Goal: Transaction & Acquisition: Purchase product/service

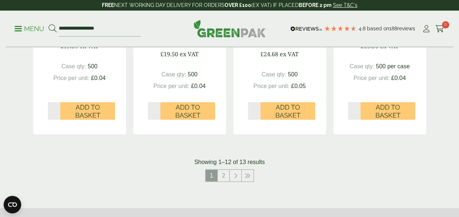
scroll to position [833, 0]
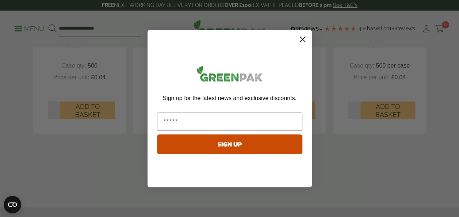
click at [227, 171] on div "Sign up for the latest news and exclusive discounts. SIGN UP" at bounding box center [230, 110] width 150 height 146
click at [306, 41] on circle "Close dialog" at bounding box center [302, 39] width 12 height 12
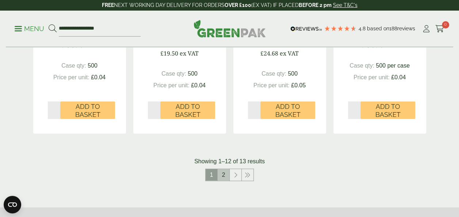
click at [221, 169] on link "2" at bounding box center [224, 175] width 12 height 12
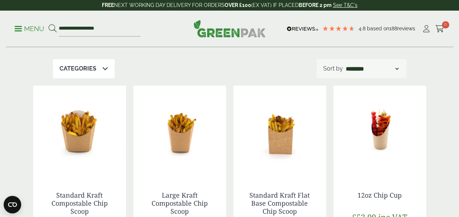
scroll to position [190, 0]
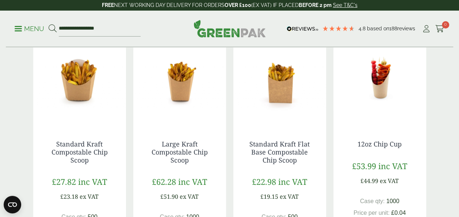
click at [378, 77] on img at bounding box center [380, 79] width 93 height 91
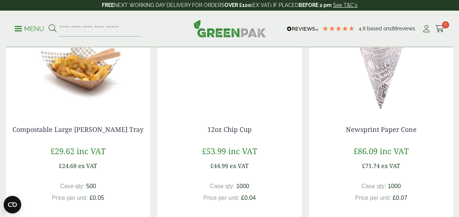
scroll to position [482, 0]
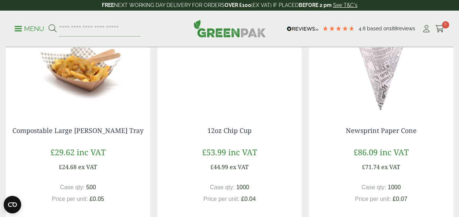
click at [240, 69] on img at bounding box center [229, 66] width 144 height 91
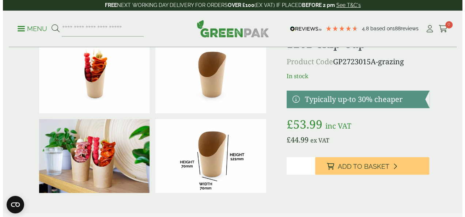
scroll to position [44, 0]
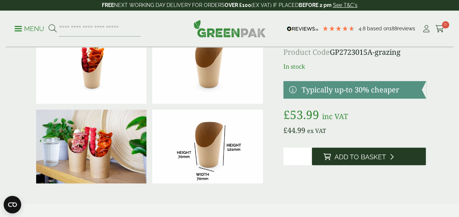
click at [364, 158] on span "Add to Basket" at bounding box center [361, 157] width 52 height 8
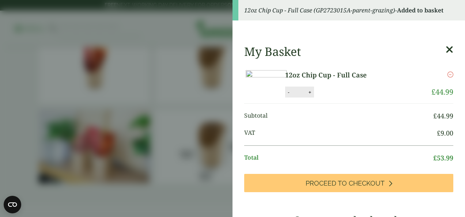
click at [179, 75] on aside "12oz Chip Cup - Full Case (GP2723015A-parent-grazing) - Added to basket My Bask…" at bounding box center [232, 108] width 465 height 217
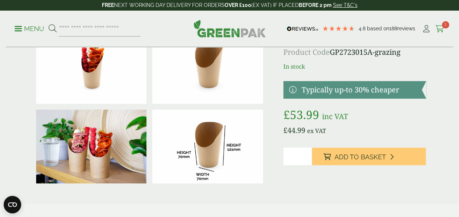
click at [441, 28] on icon at bounding box center [440, 28] width 9 height 7
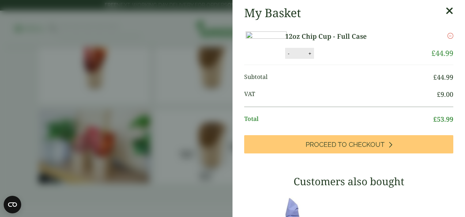
click at [445, 11] on icon at bounding box center [449, 11] width 8 height 10
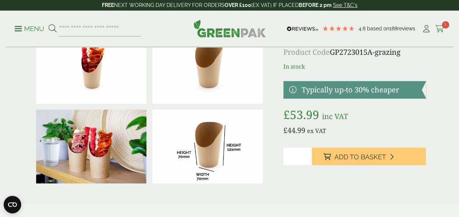
click at [438, 28] on icon at bounding box center [440, 28] width 9 height 7
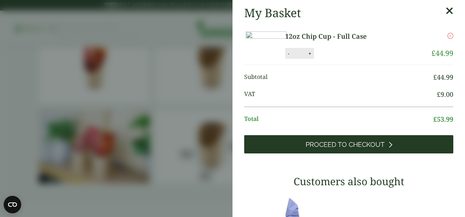
click at [350, 149] on span "Proceed to Checkout" at bounding box center [344, 145] width 79 height 8
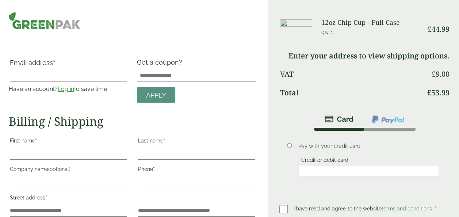
click at [39, 23] on img at bounding box center [45, 21] width 72 height 18
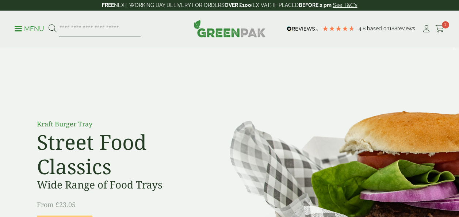
click at [86, 23] on input "search" at bounding box center [100, 28] width 82 height 15
type input "*****"
click at [49, 24] on button at bounding box center [53, 28] width 8 height 9
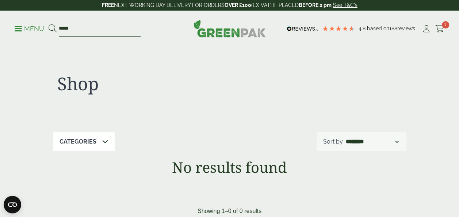
click at [83, 28] on input "*****" at bounding box center [100, 28] width 82 height 15
type input "****"
click at [49, 24] on button at bounding box center [53, 28] width 8 height 9
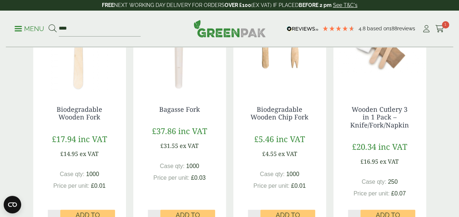
scroll to position [161, 0]
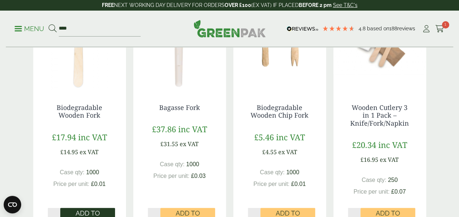
click at [83, 212] on span "Add to Basket" at bounding box center [87, 217] width 45 height 16
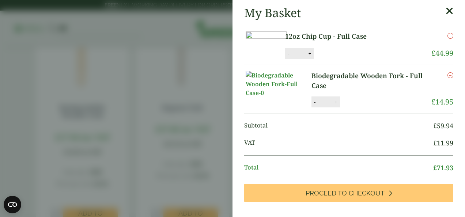
click at [445, 11] on icon at bounding box center [449, 11] width 8 height 10
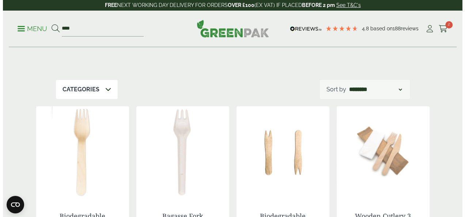
scroll to position [50, 0]
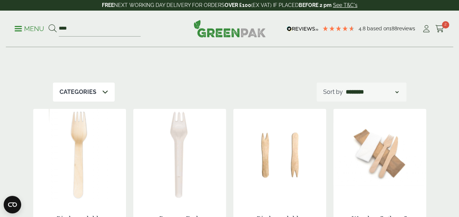
click at [23, 28] on p "Menu" at bounding box center [30, 28] width 30 height 9
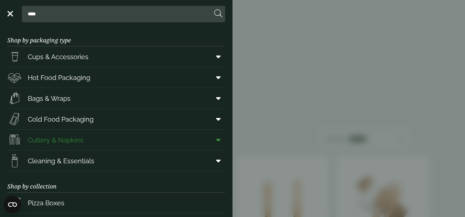
click at [71, 138] on span "Cutlery & Napkins" at bounding box center [56, 140] width 56 height 10
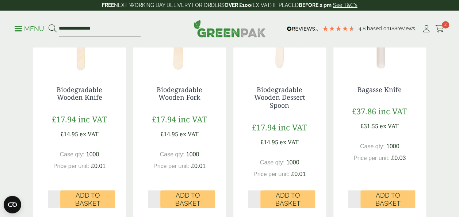
scroll to position [224, 0]
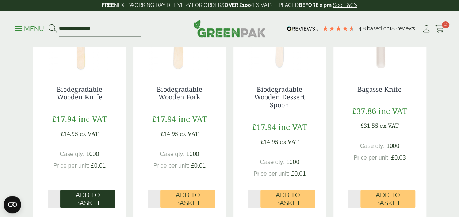
click at [80, 204] on span "Add to Basket" at bounding box center [87, 199] width 45 height 16
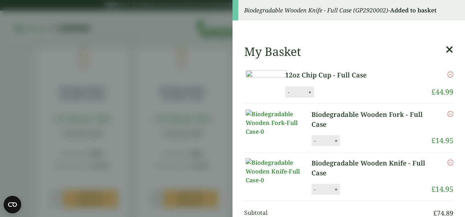
click at [445, 50] on icon at bounding box center [449, 50] width 8 height 10
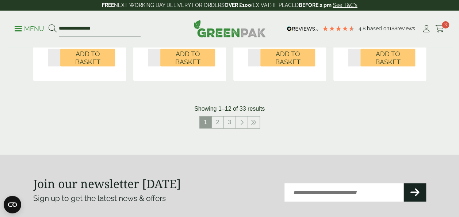
scroll to position [916, 0]
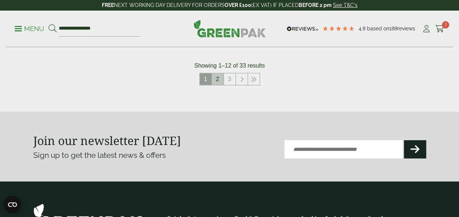
click at [214, 78] on link "2" at bounding box center [218, 79] width 12 height 12
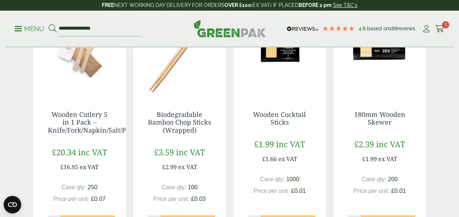
scroll to position [205, 0]
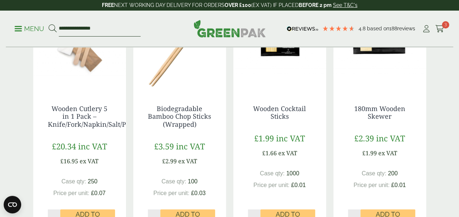
click at [98, 32] on input "**********" at bounding box center [100, 28] width 82 height 15
click at [52, 28] on icon at bounding box center [53, 28] width 8 height 8
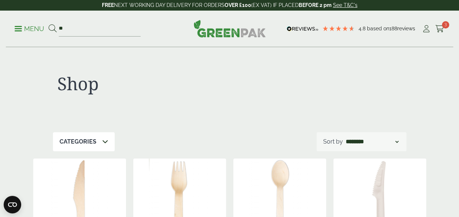
type input "*"
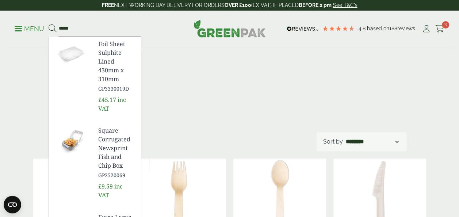
type input "*****"
click at [49, 24] on button at bounding box center [53, 28] width 8 height 9
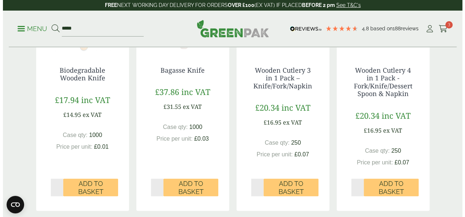
scroll to position [205, 0]
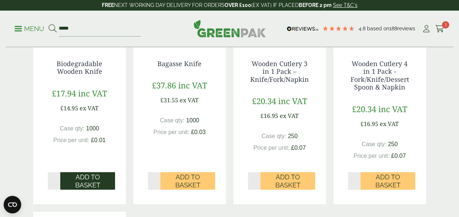
click at [91, 178] on span "Add to Basket" at bounding box center [87, 181] width 45 height 16
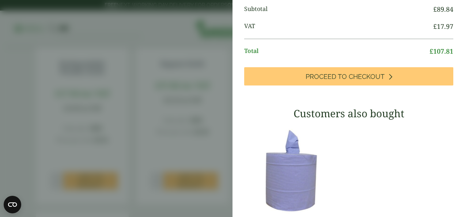
scroll to position [205, 0]
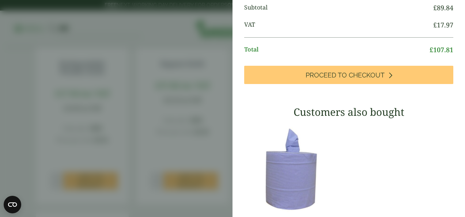
type input "*"
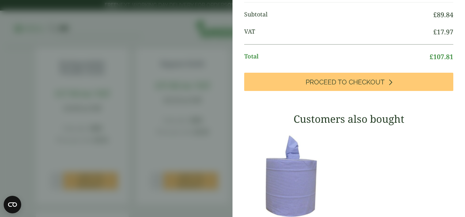
scroll to position [167, 0]
